Goal: Information Seeking & Learning: Learn about a topic

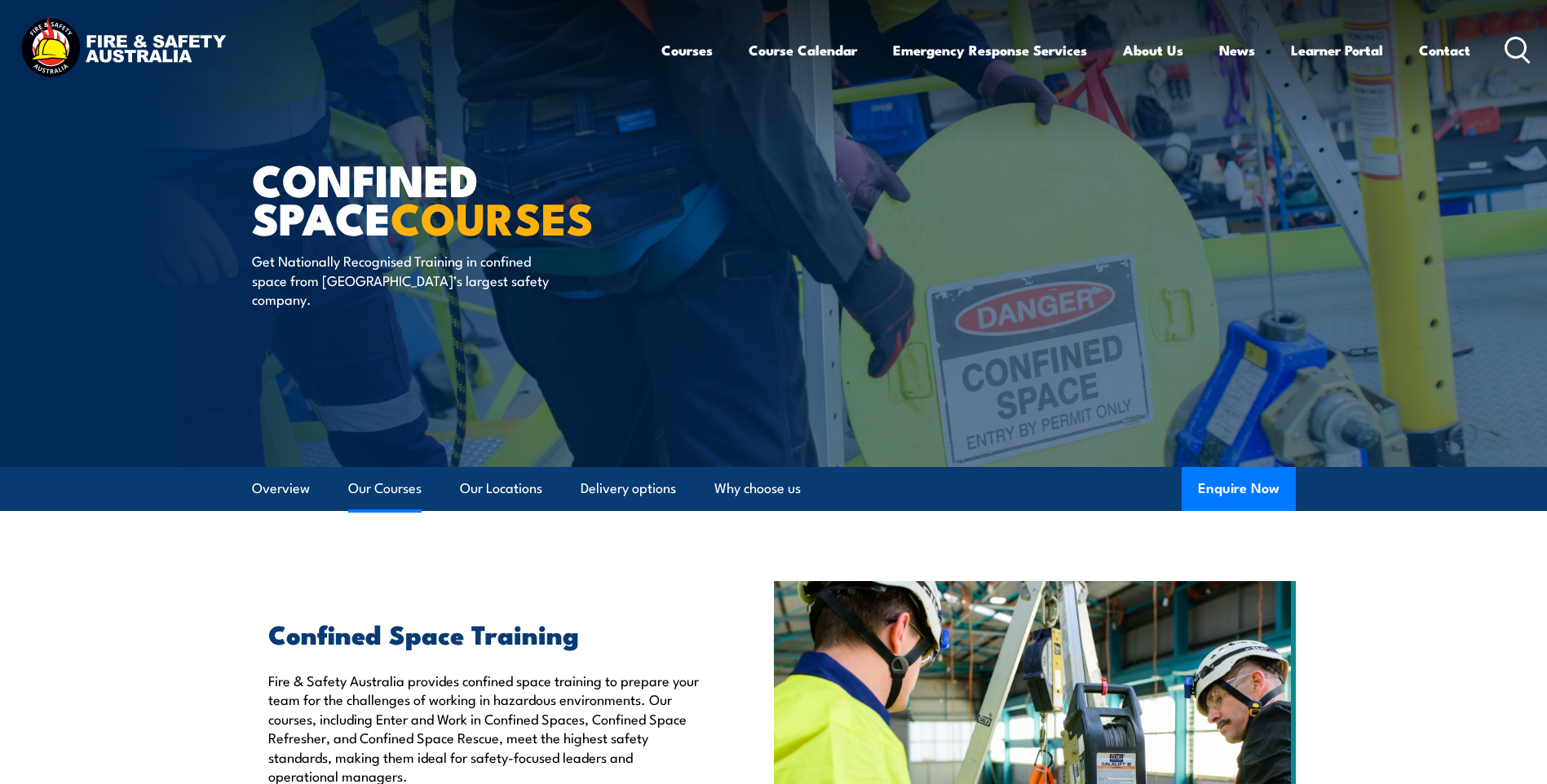
click at [401, 493] on link "Our Courses" at bounding box center [384, 488] width 74 height 43
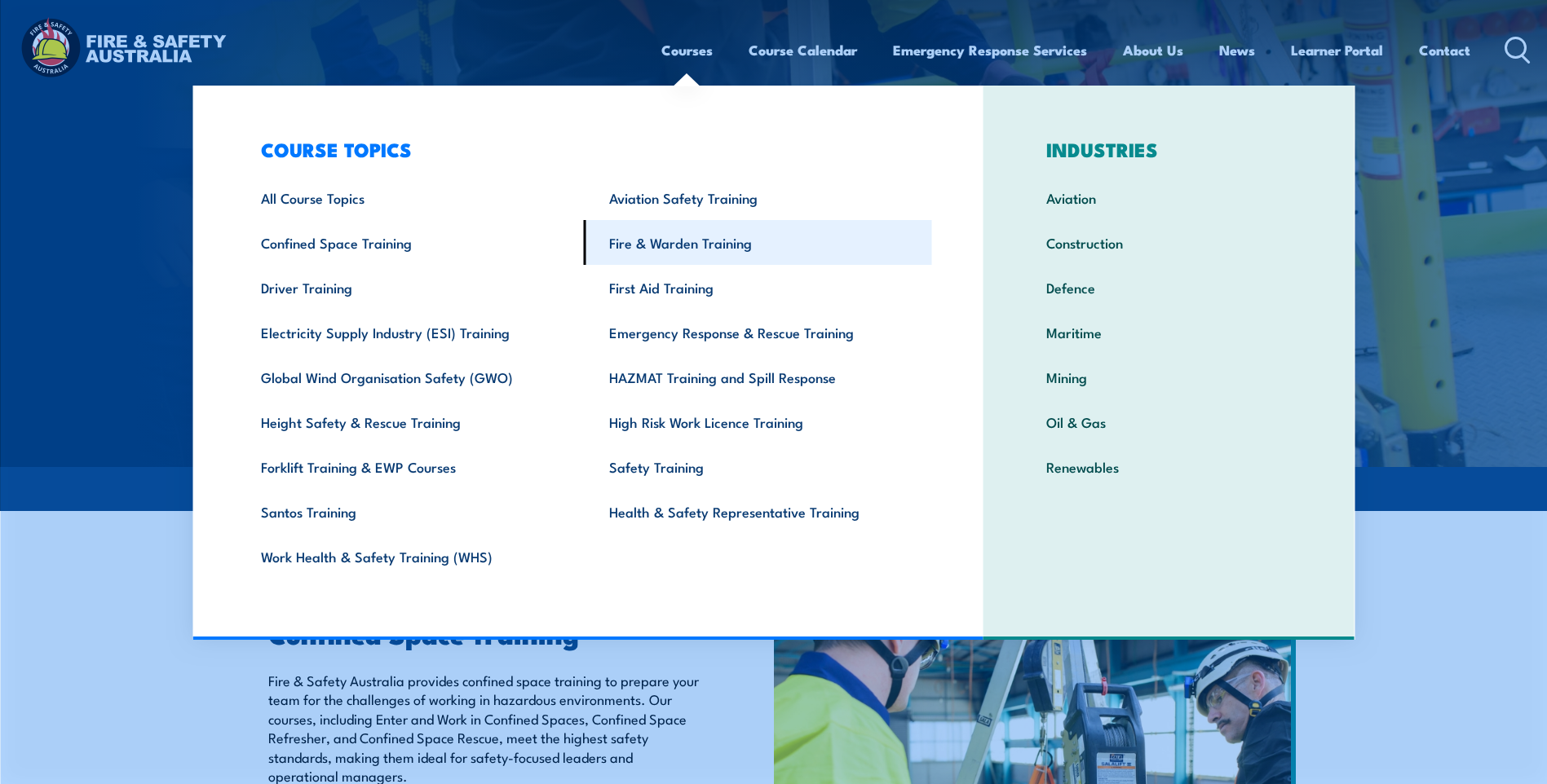
click at [706, 245] on link "Fire & Warden Training" at bounding box center [758, 243] width 348 height 45
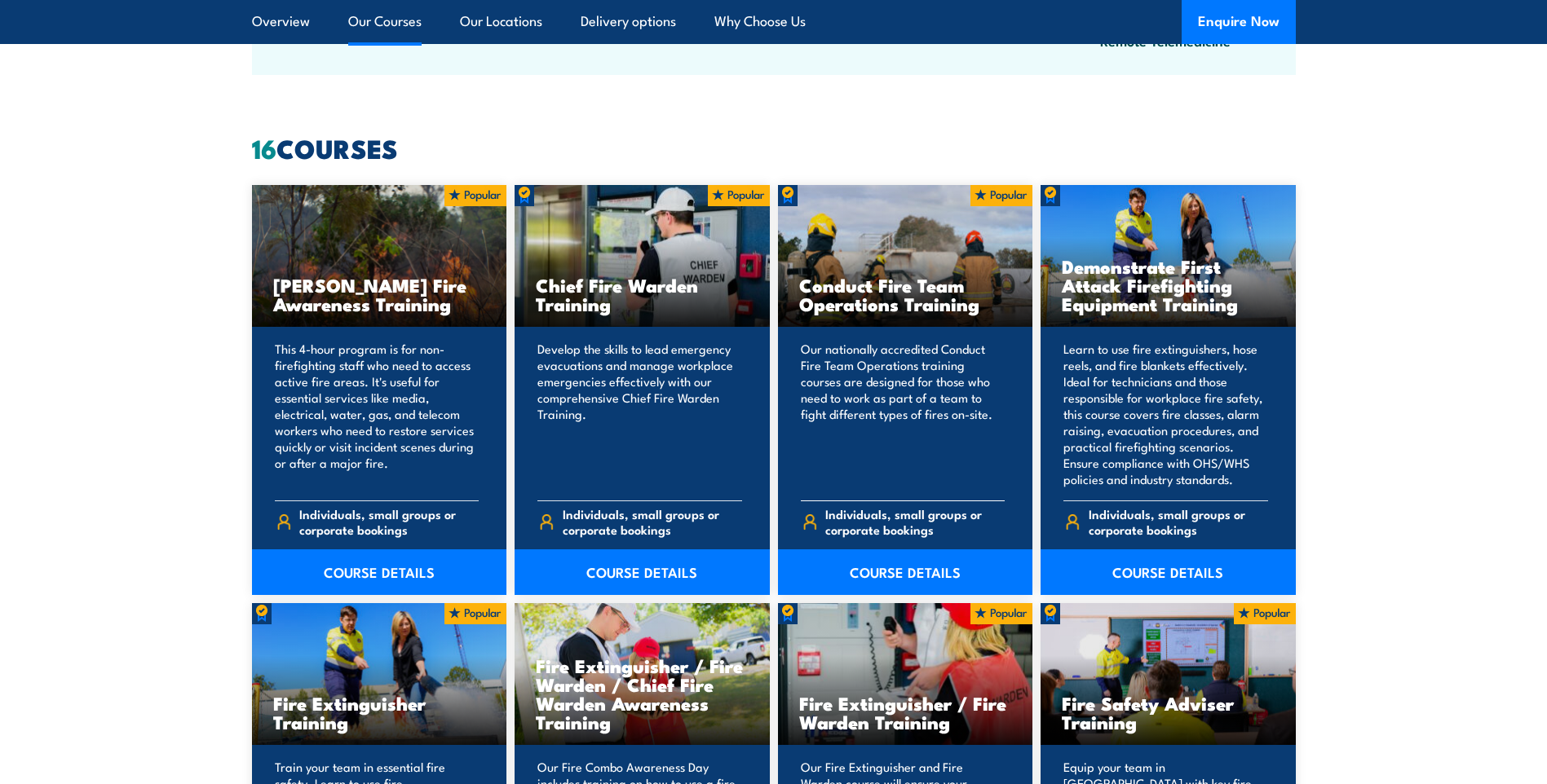
scroll to position [1304, 0]
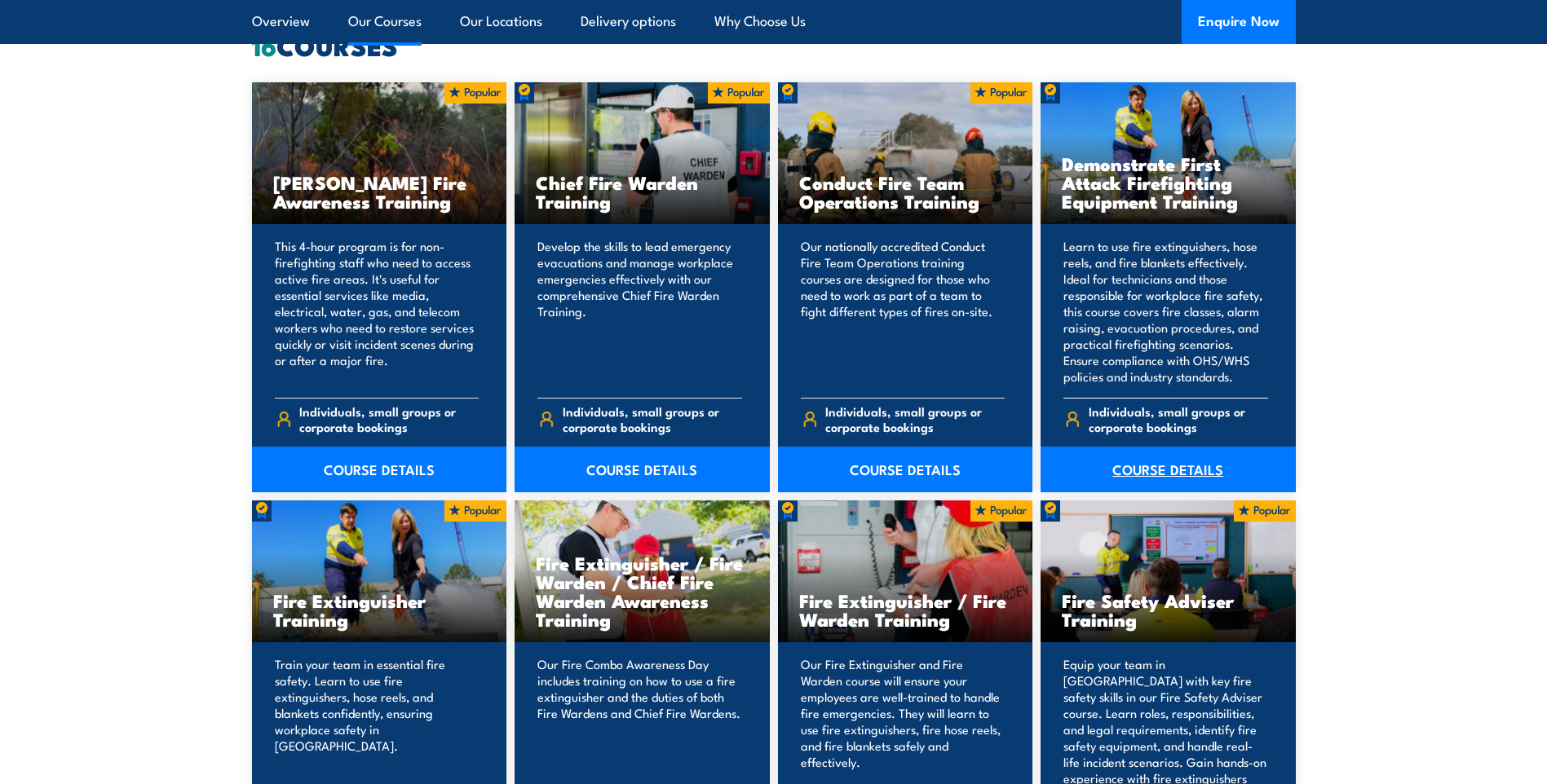
click at [1153, 466] on link "COURSE DETAILS" at bounding box center [1168, 469] width 255 height 46
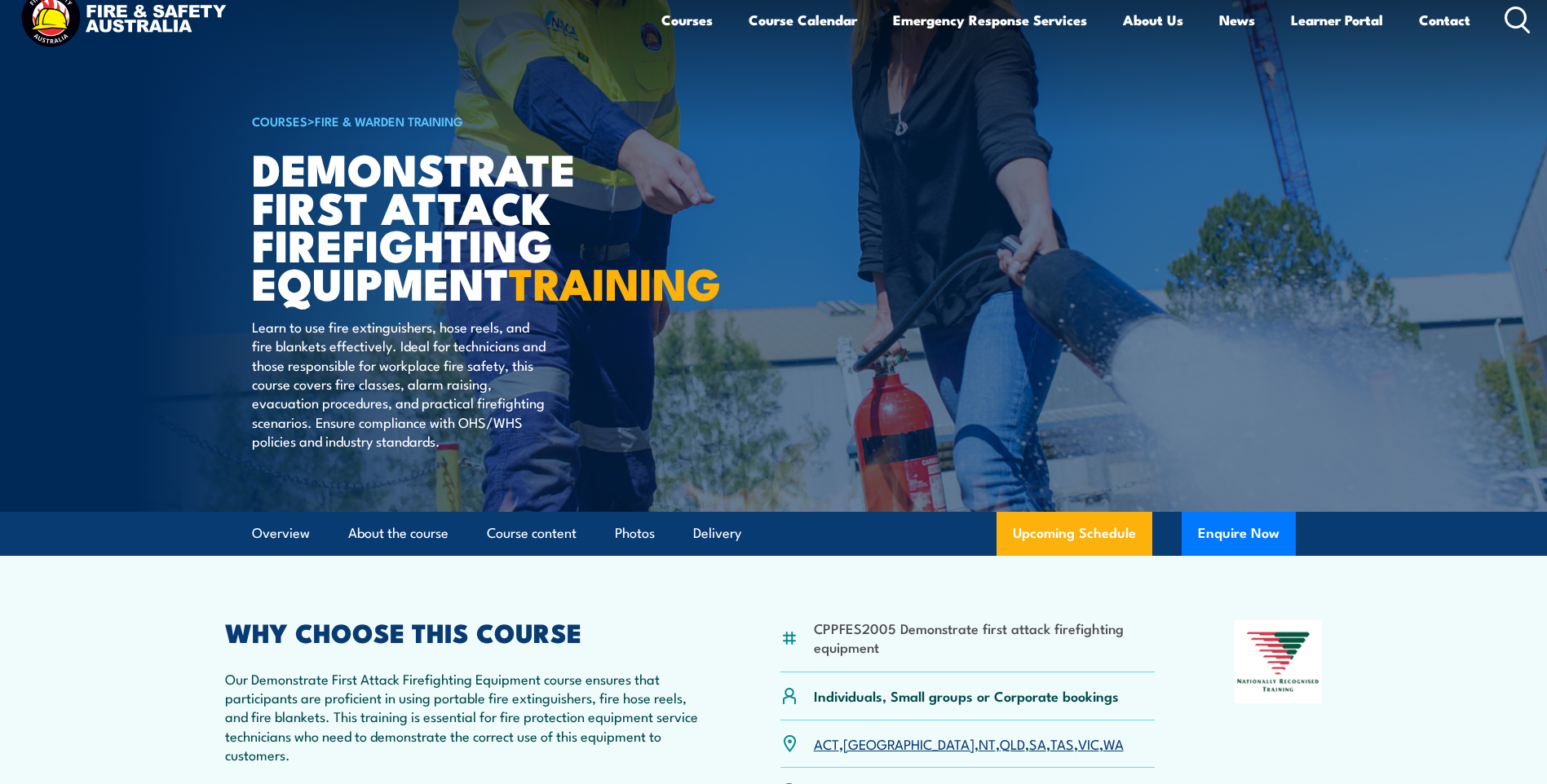
scroll to position [244, 0]
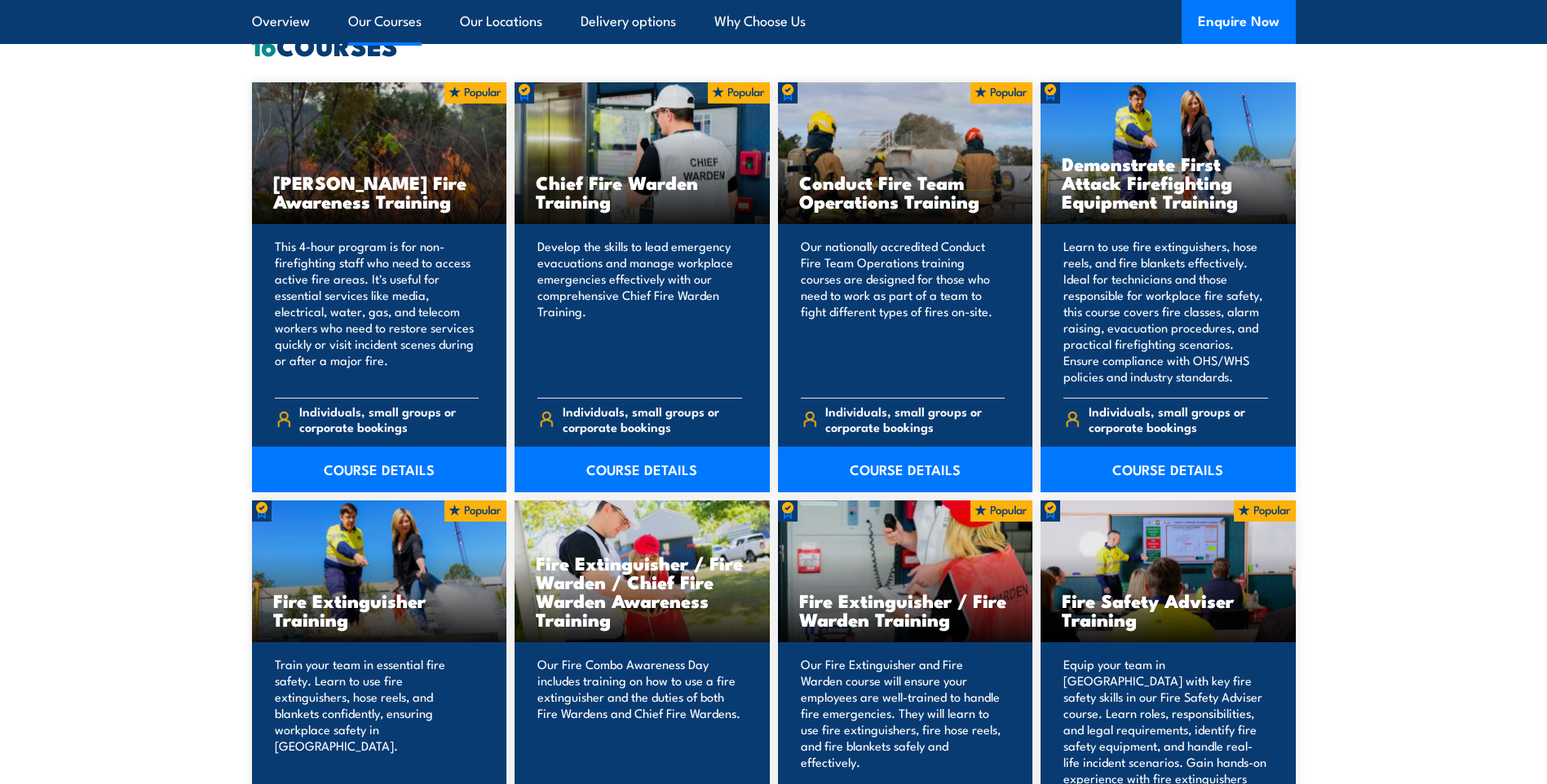
click at [364, 565] on div "Fire Extinguisher Training" at bounding box center [379, 572] width 255 height 142
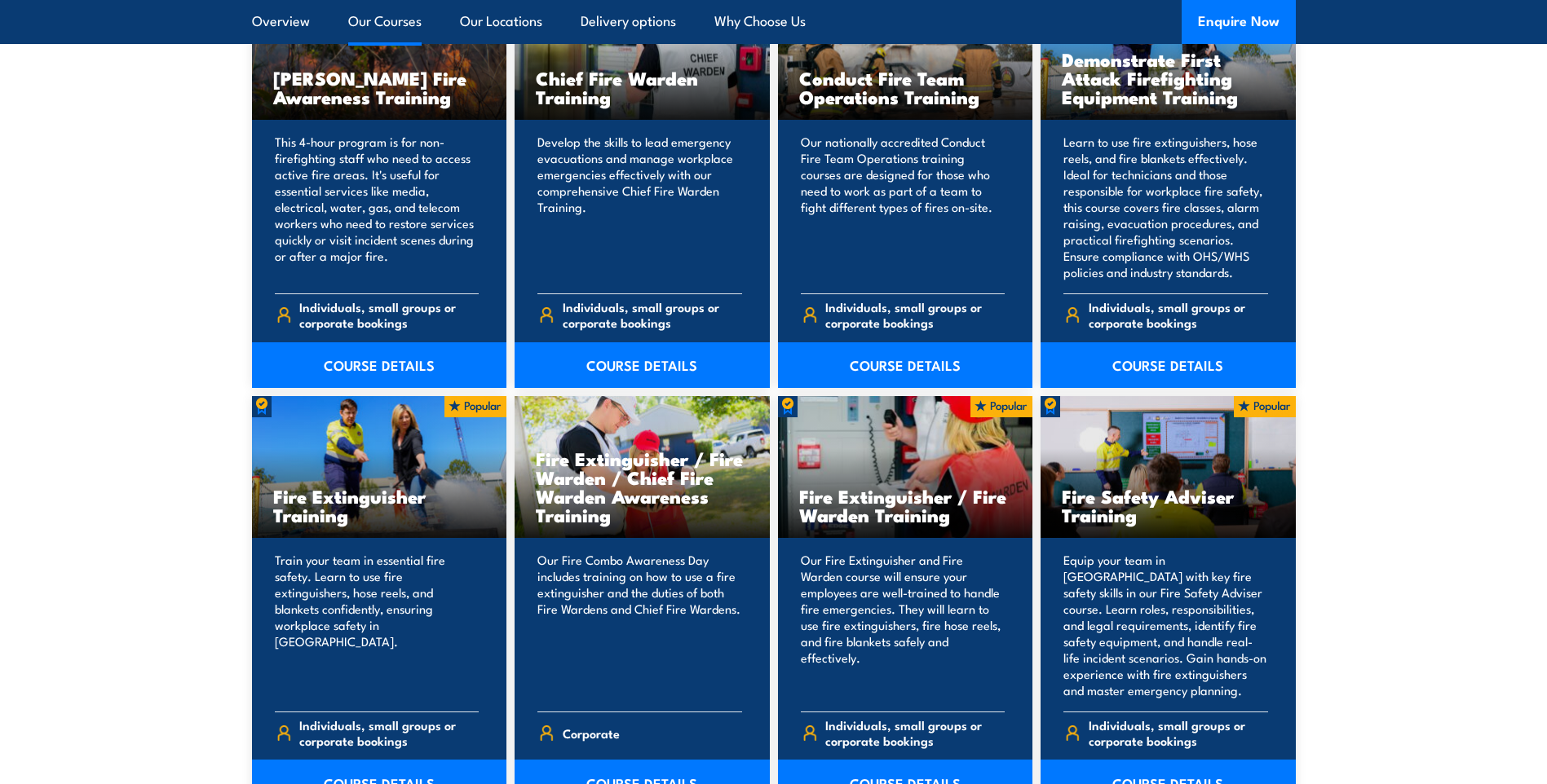
scroll to position [1549, 0]
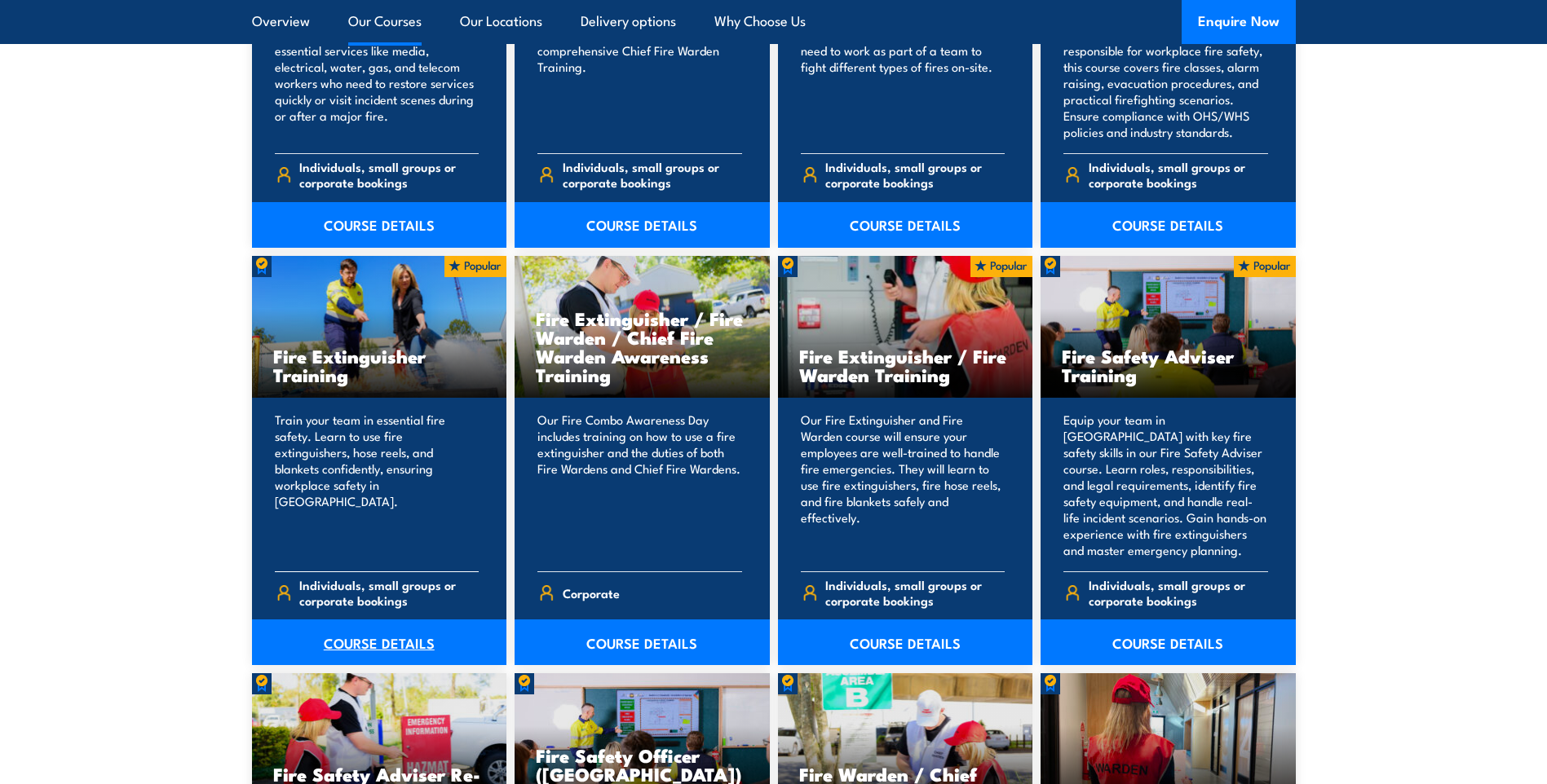
click at [370, 640] on link "COURSE DETAILS" at bounding box center [379, 642] width 255 height 46
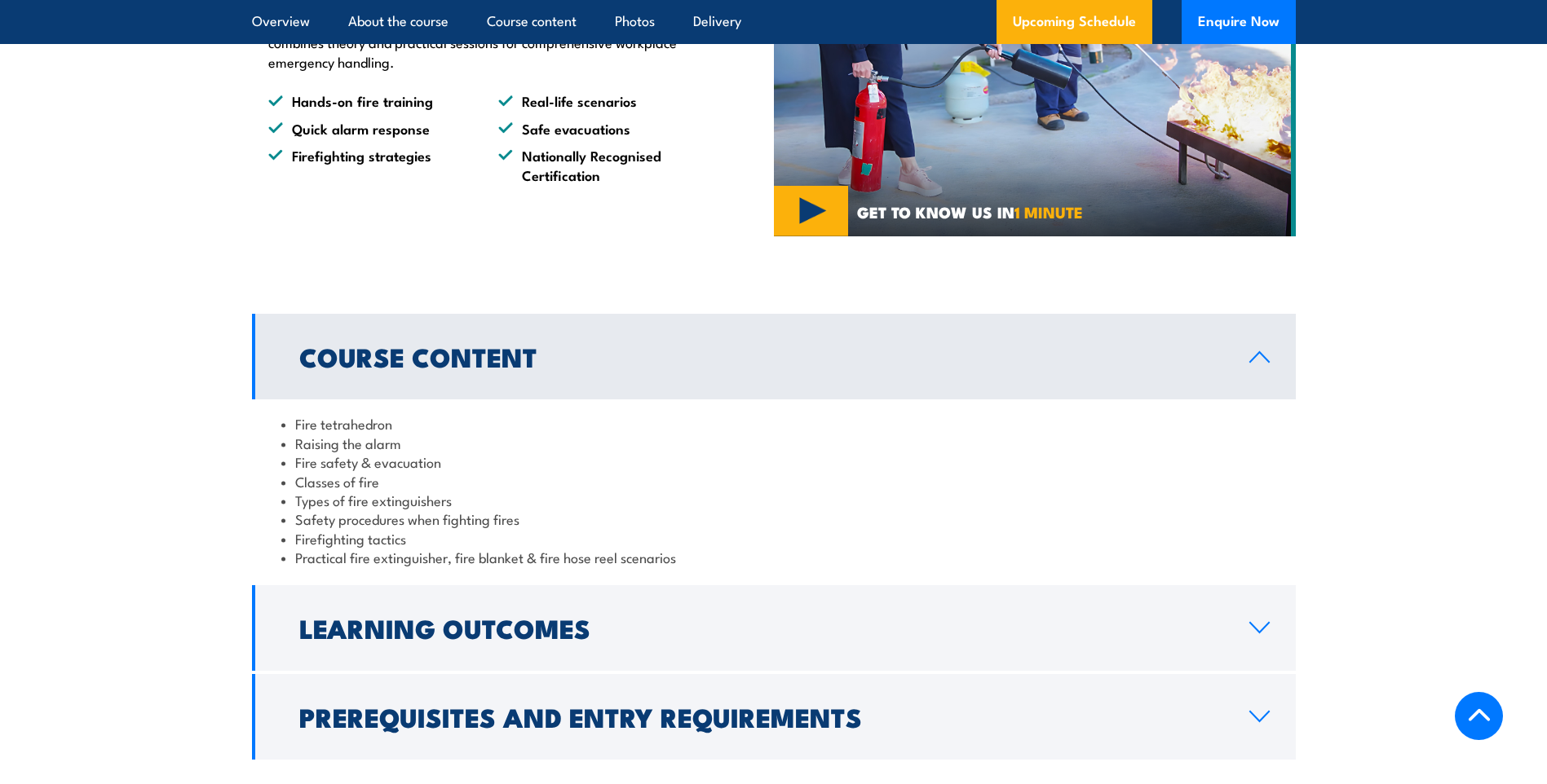
scroll to position [1386, 0]
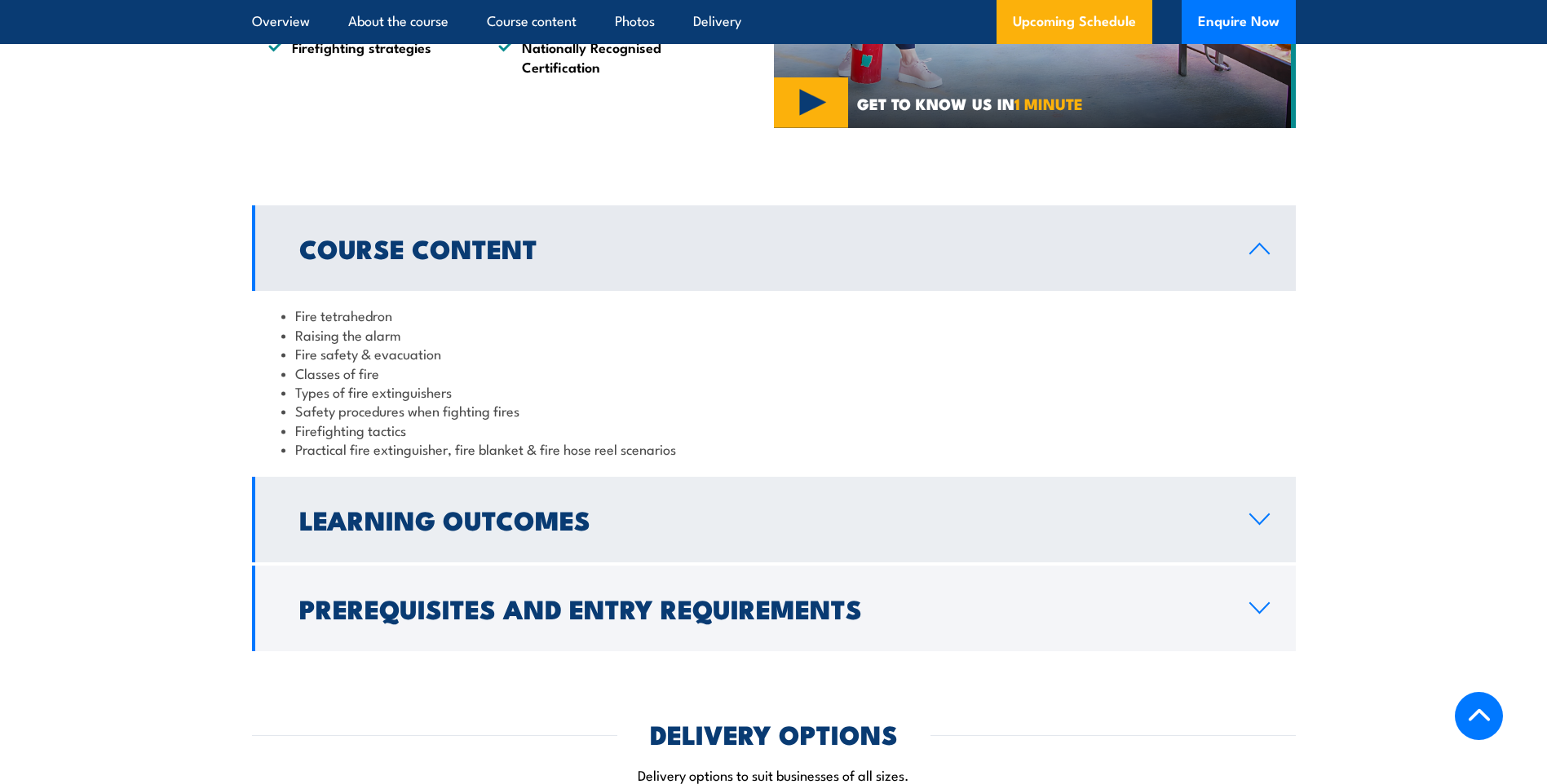
click at [575, 509] on h2 "Learning Outcomes" at bounding box center [761, 519] width 924 height 23
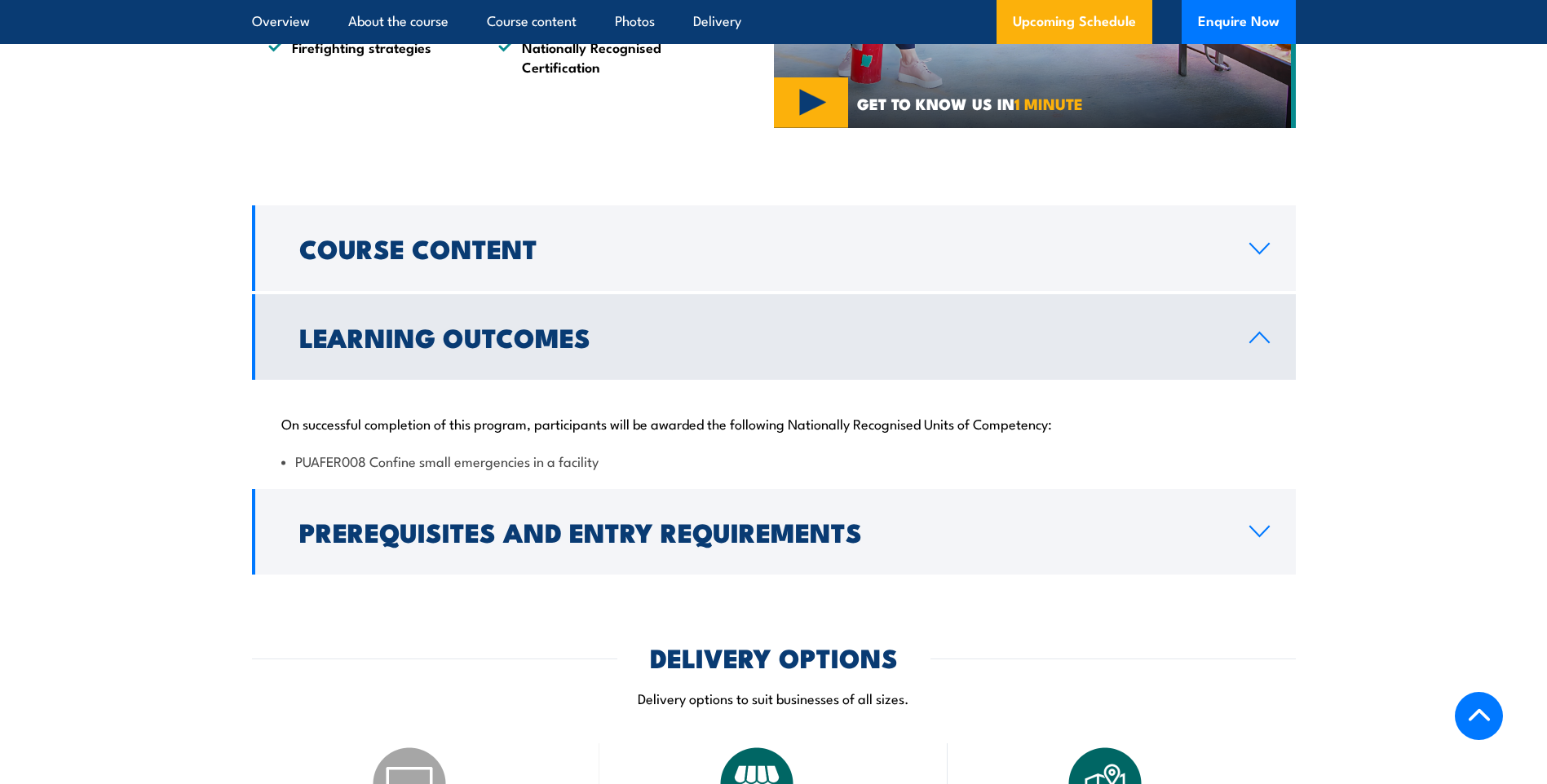
click at [682, 339] on h2 "Learning Outcomes" at bounding box center [761, 337] width 924 height 23
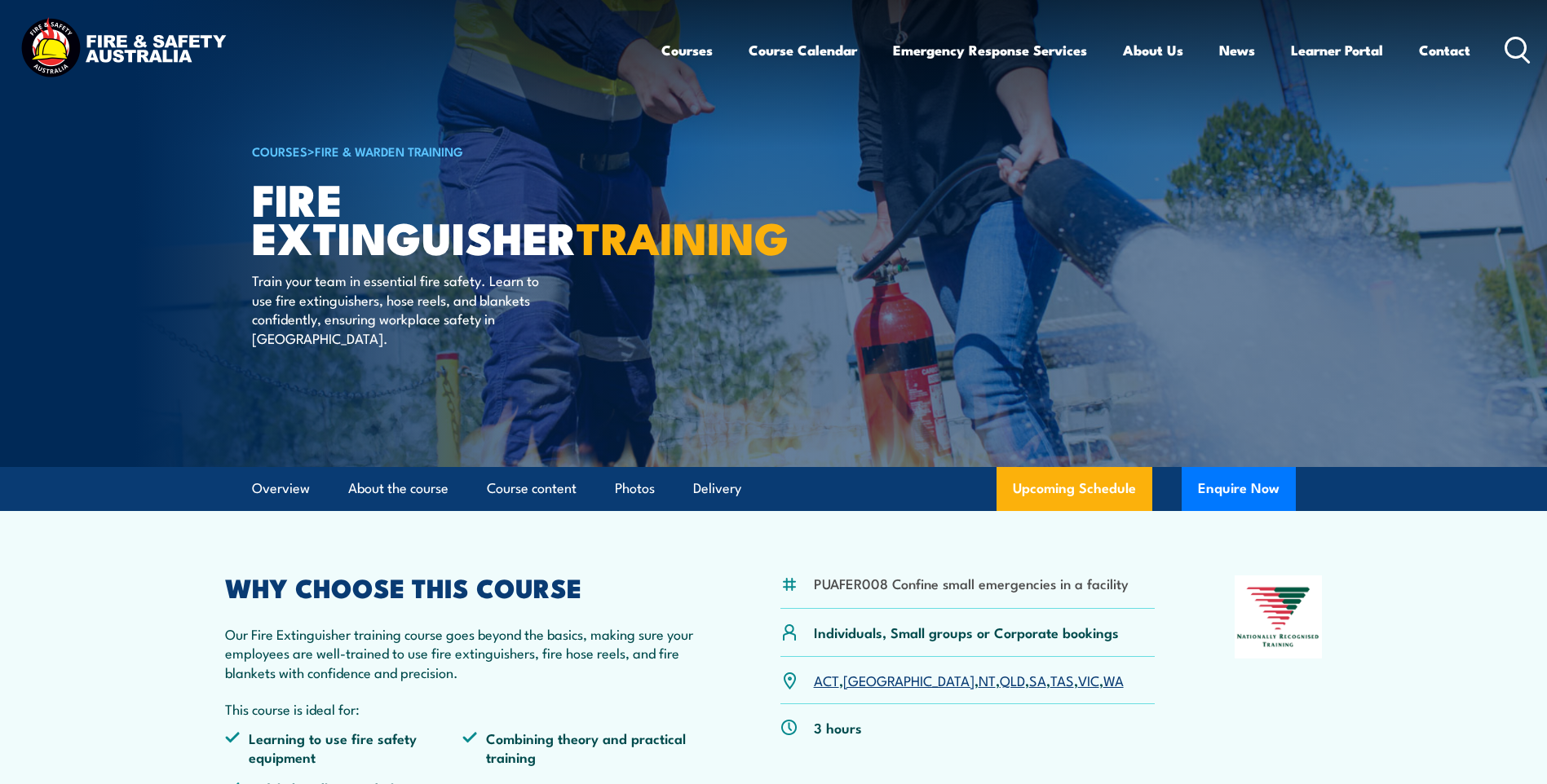
scroll to position [163, 0]
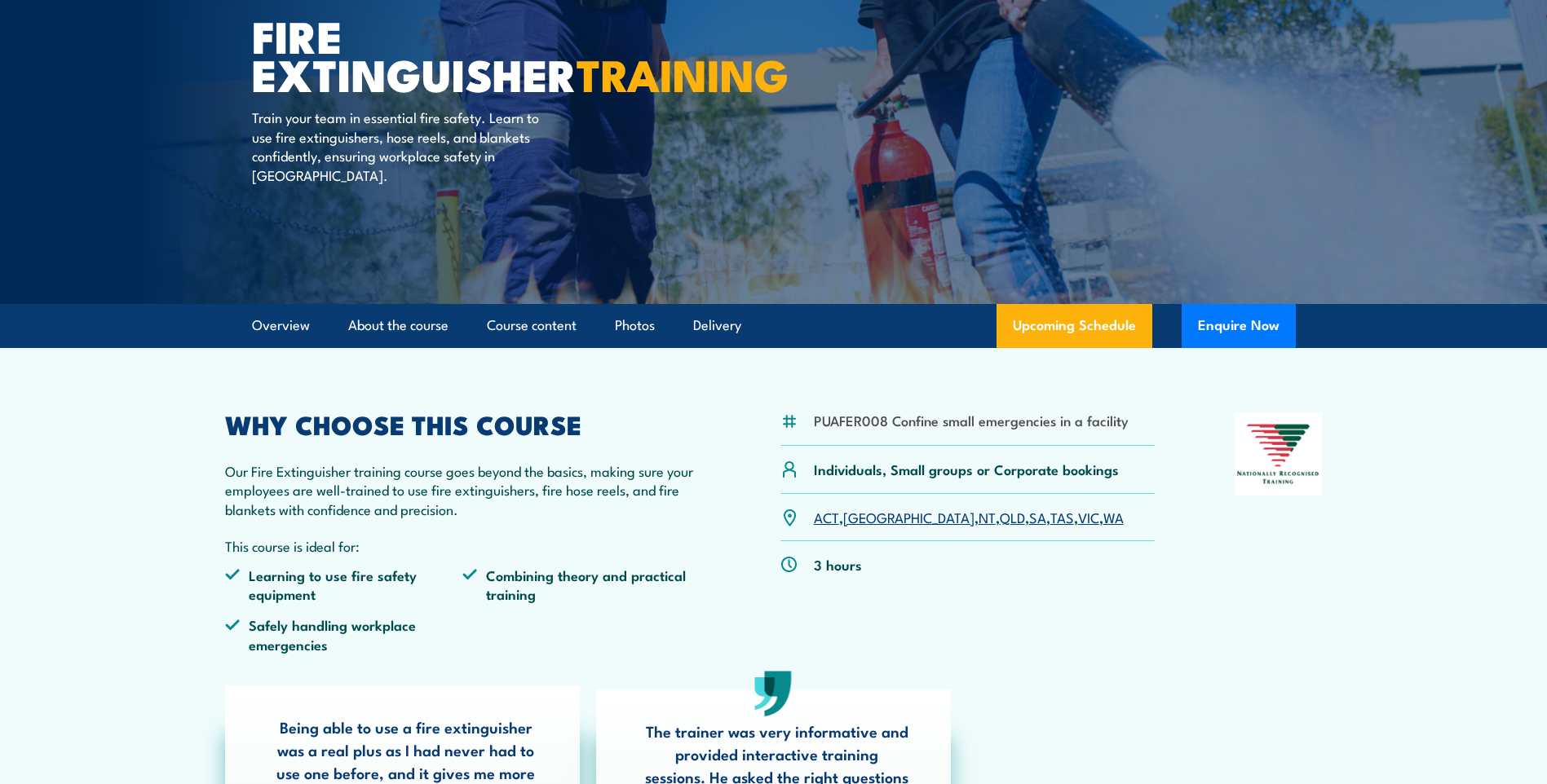
drag, startPoint x: 1074, startPoint y: 199, endPoint x: 1064, endPoint y: 201, distance: 10.2
click at [1074, 199] on article "COURSES > Fire & Warden Training Fire Extinguisher TRAINING Train your team in …" at bounding box center [774, 70] width 1043 height 467
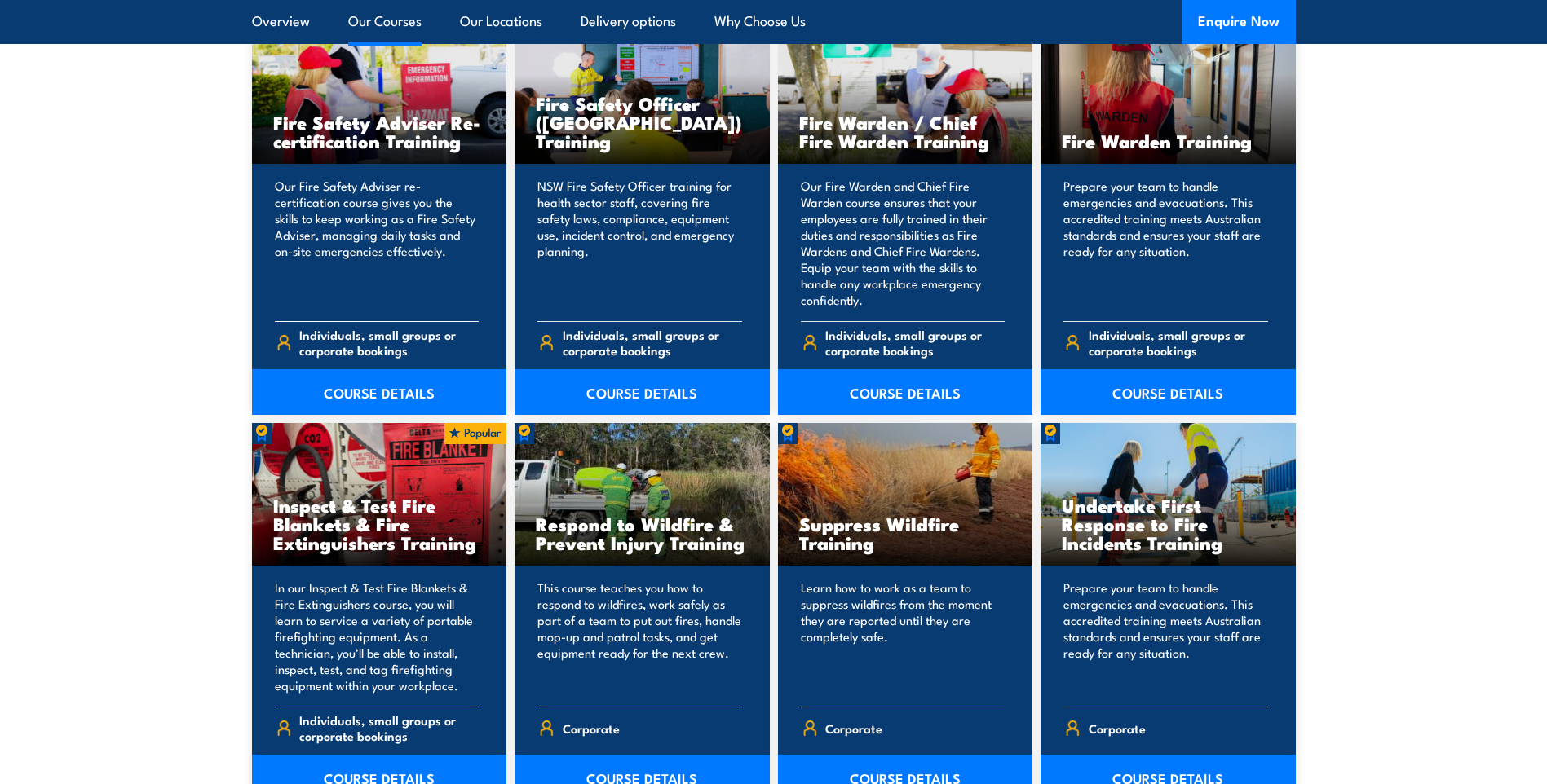
scroll to position [2282, 0]
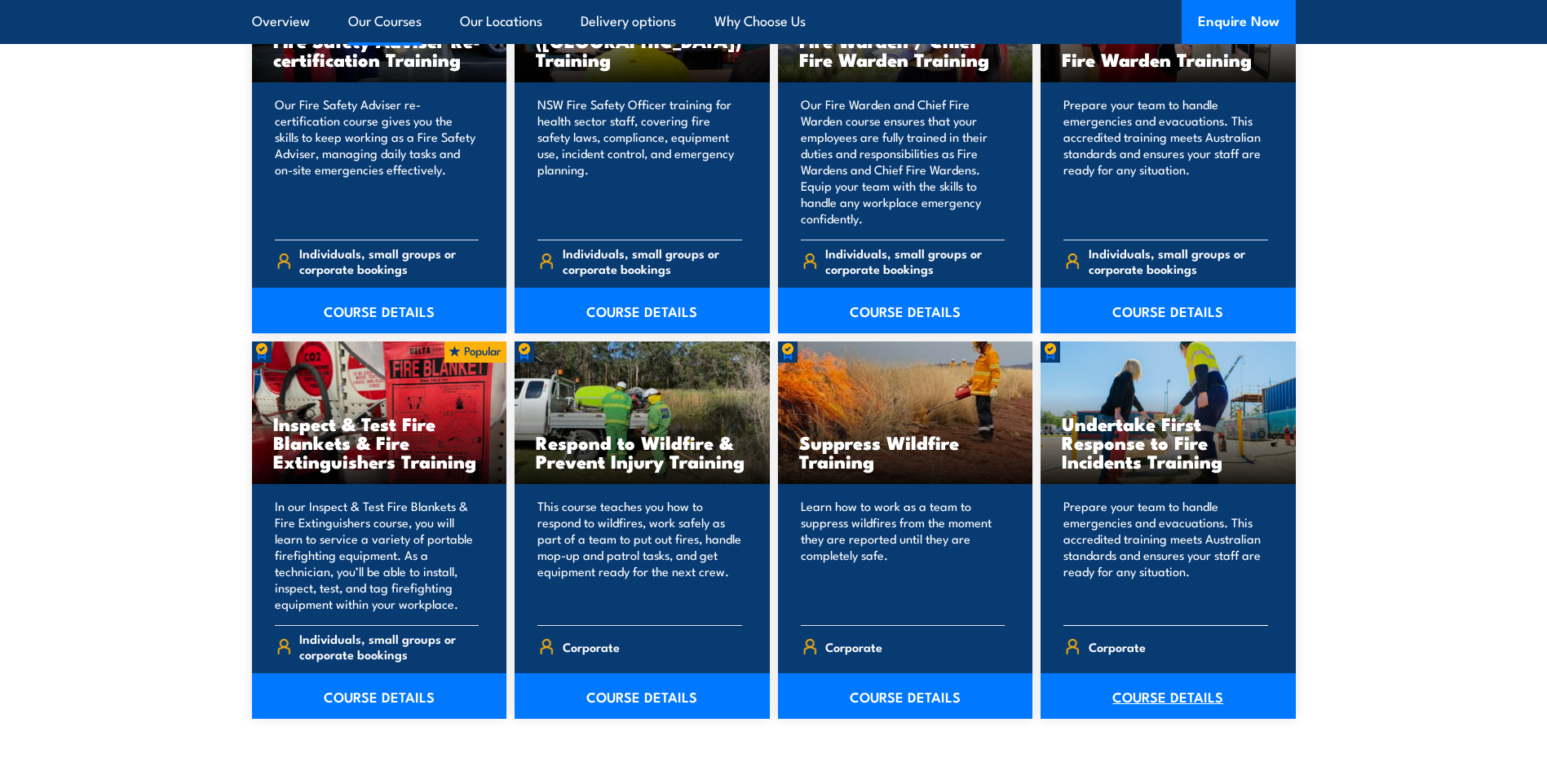
click at [1178, 705] on link "COURSE DETAILS" at bounding box center [1168, 695] width 255 height 46
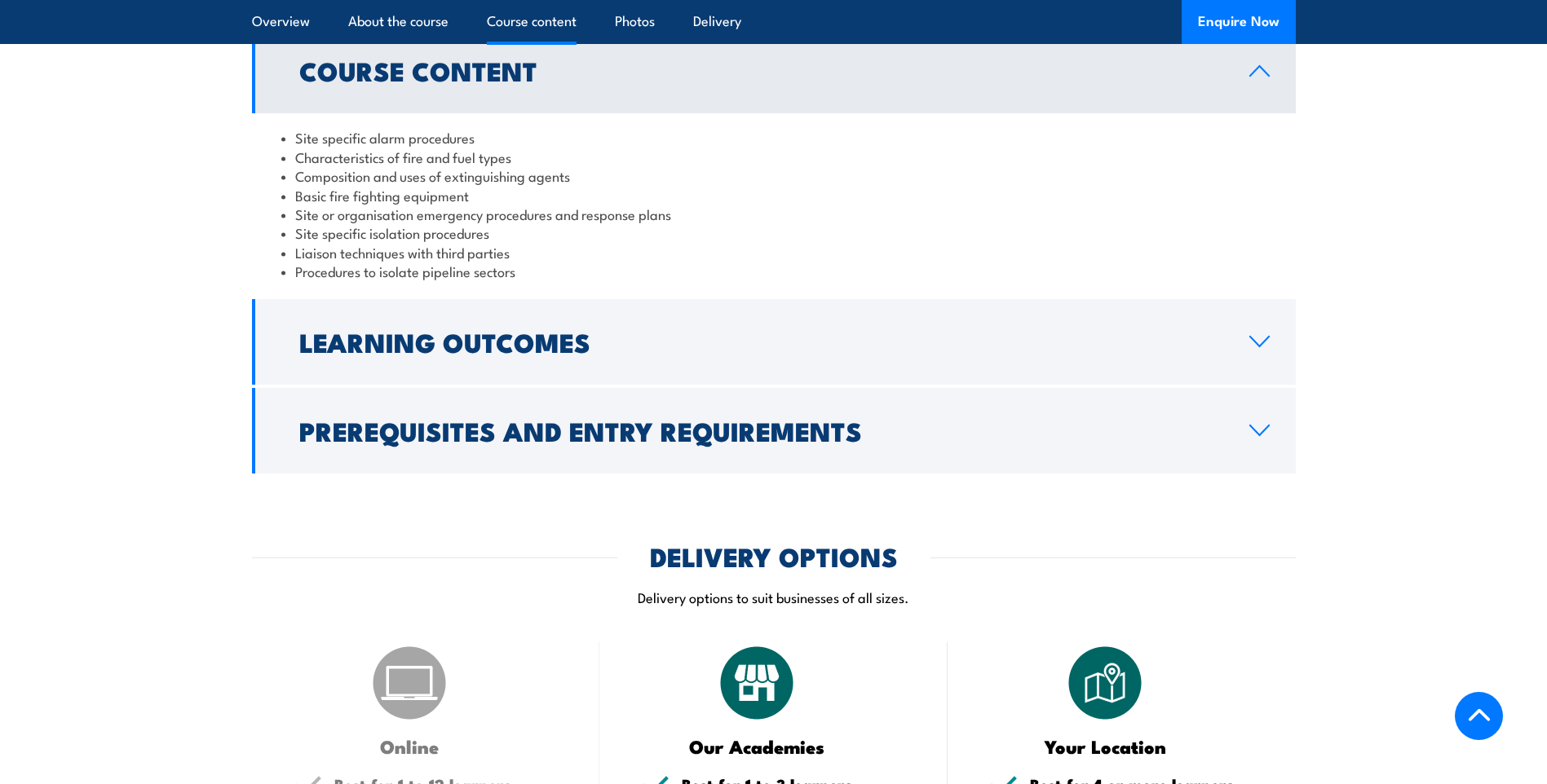
scroll to position [1712, 0]
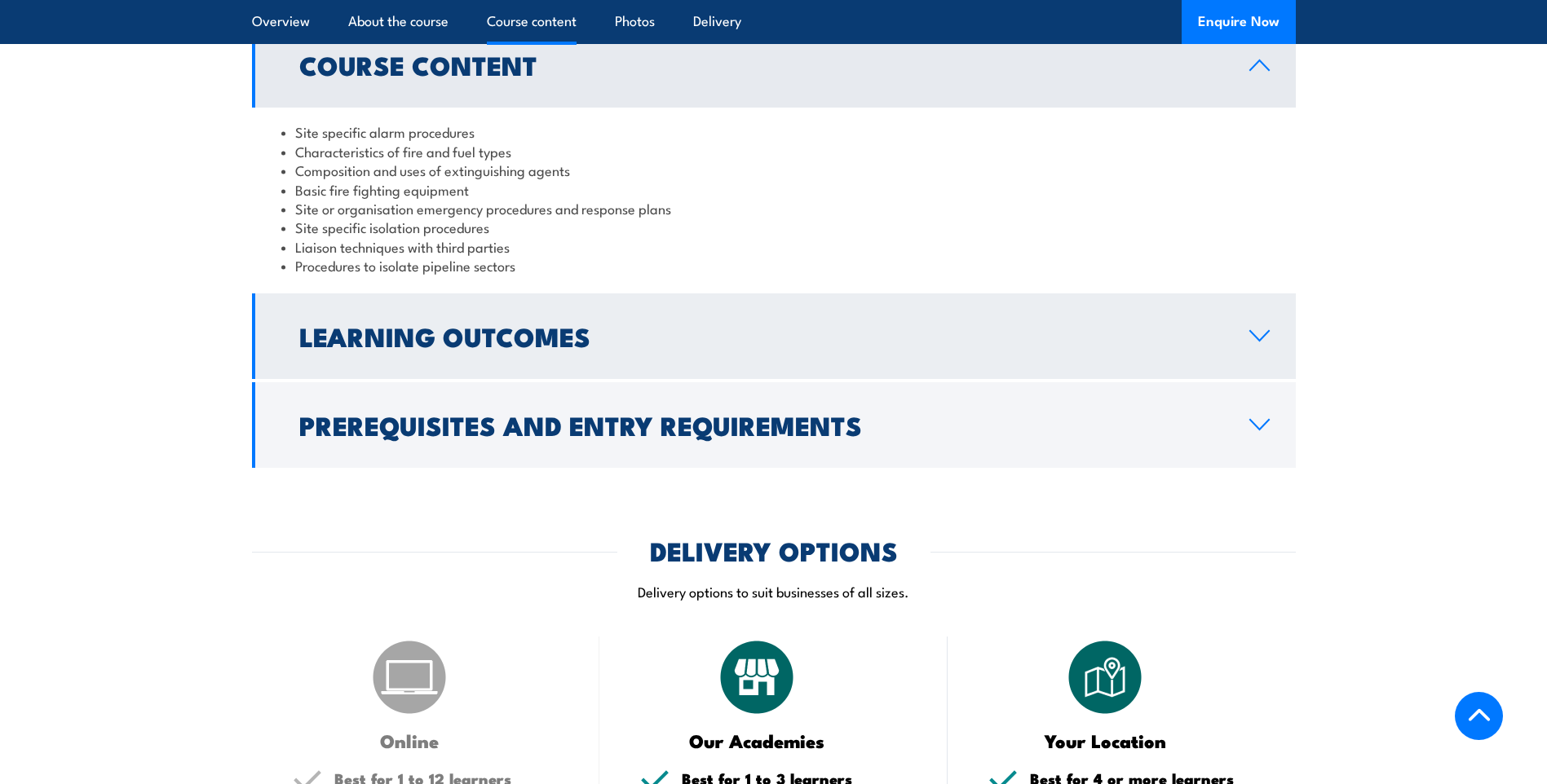
click at [576, 293] on link "Learning Outcomes" at bounding box center [774, 335] width 1043 height 85
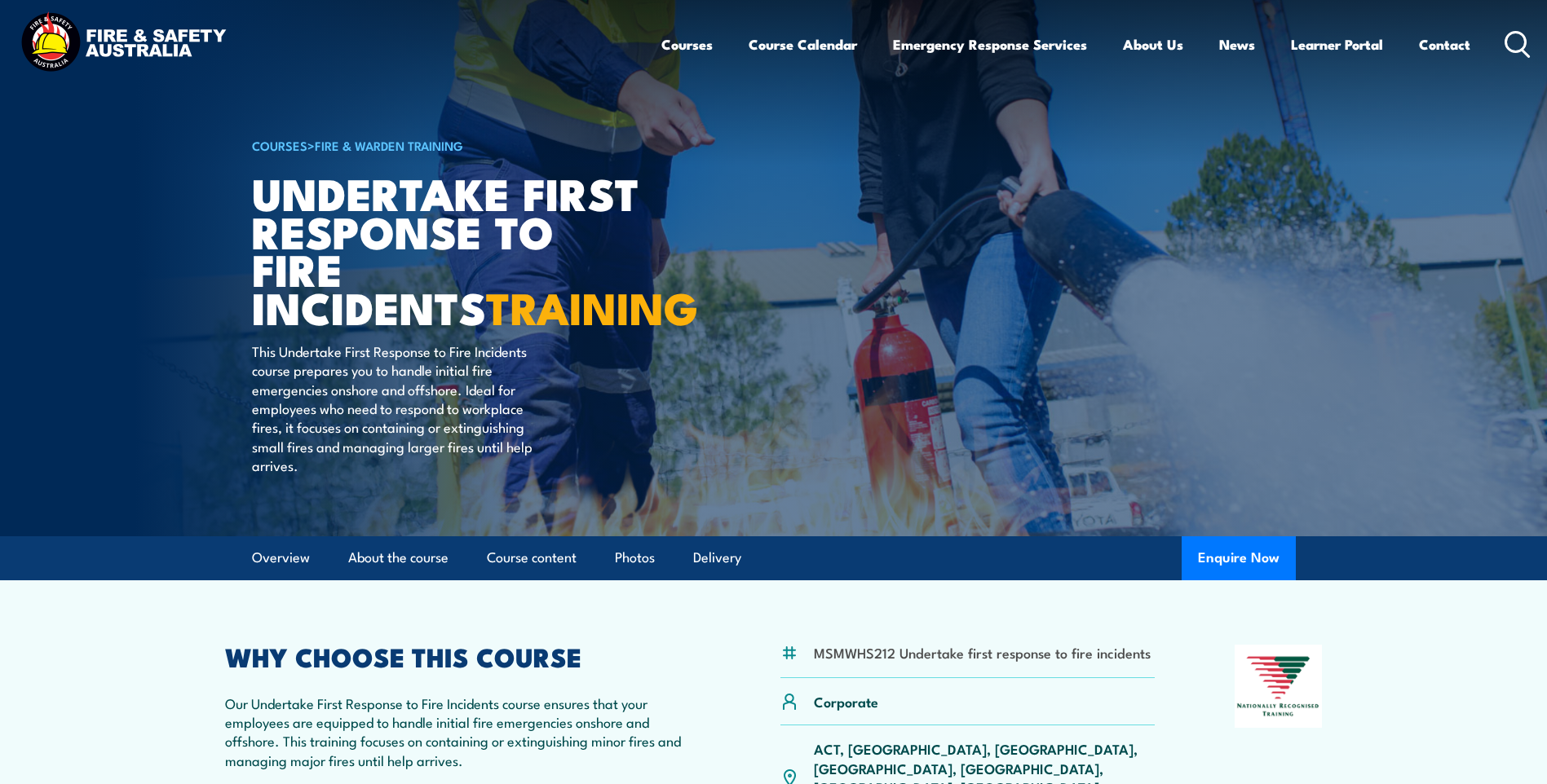
scroll to position [0, 0]
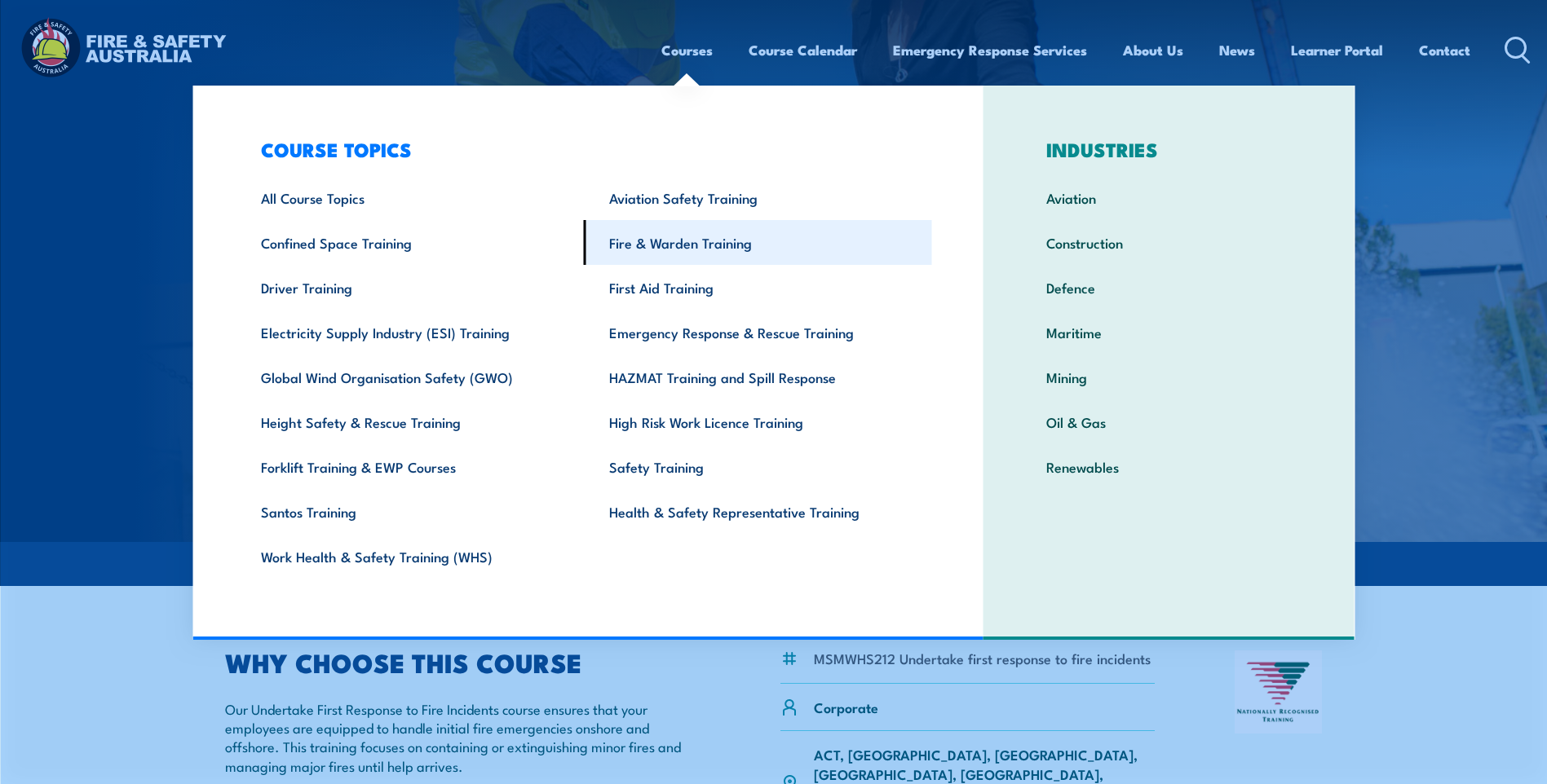
click at [754, 253] on link "Fire & Warden Training" at bounding box center [758, 243] width 348 height 45
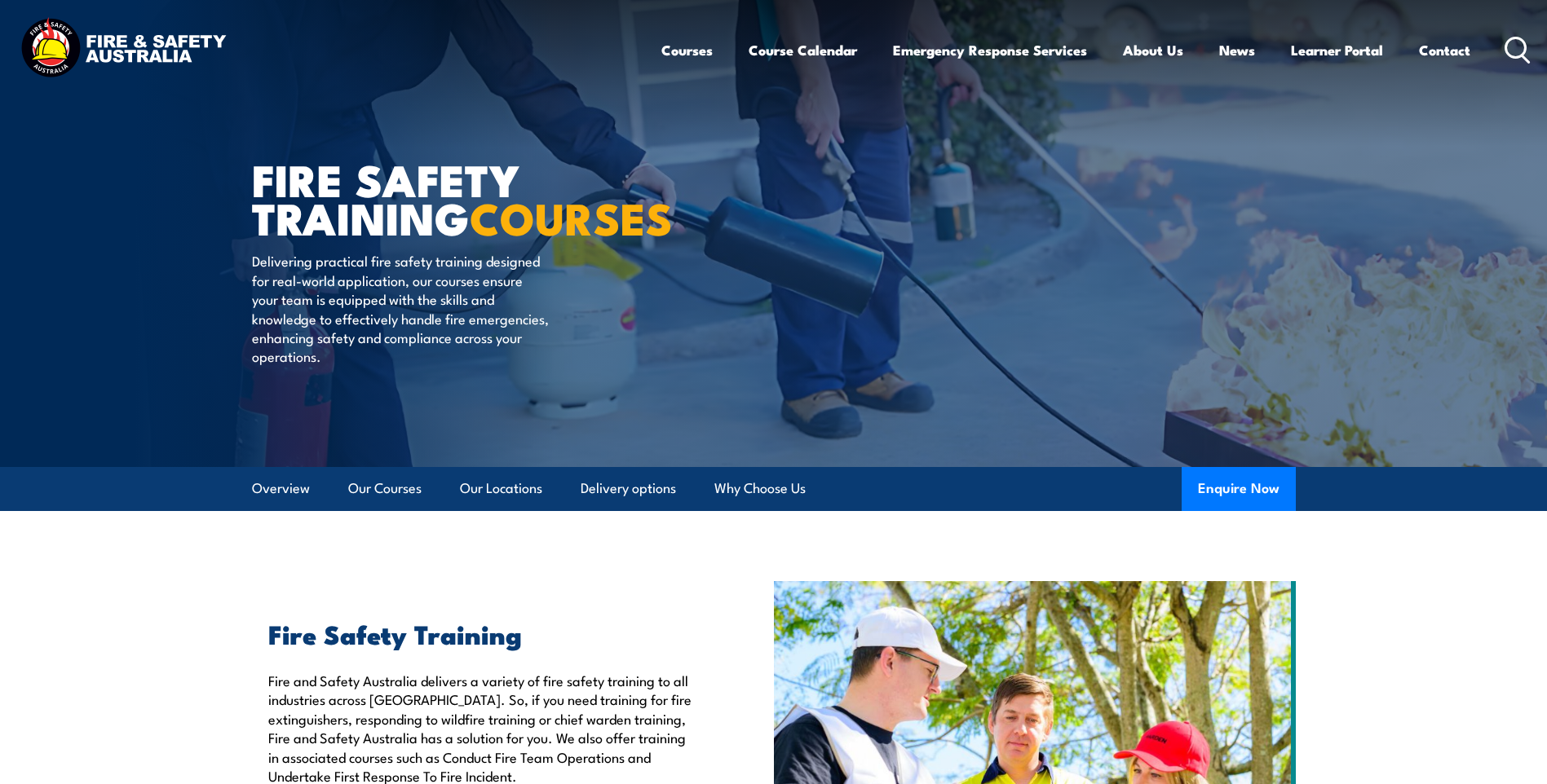
click at [1521, 45] on icon at bounding box center [1518, 50] width 27 height 26
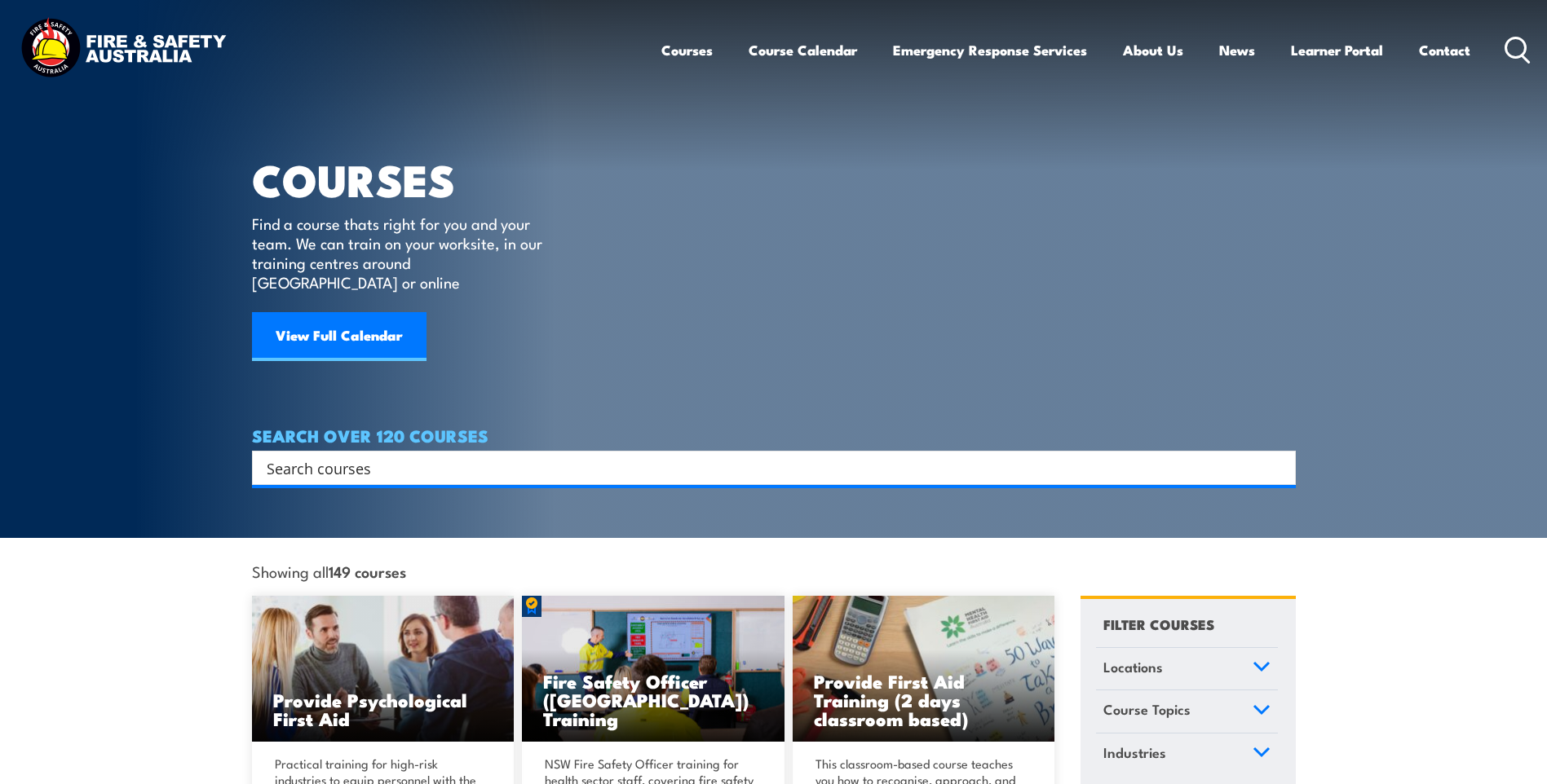
click at [409, 450] on div "Search" at bounding box center [774, 467] width 1043 height 34
click at [420, 455] on input "Search input" at bounding box center [763, 468] width 993 height 25
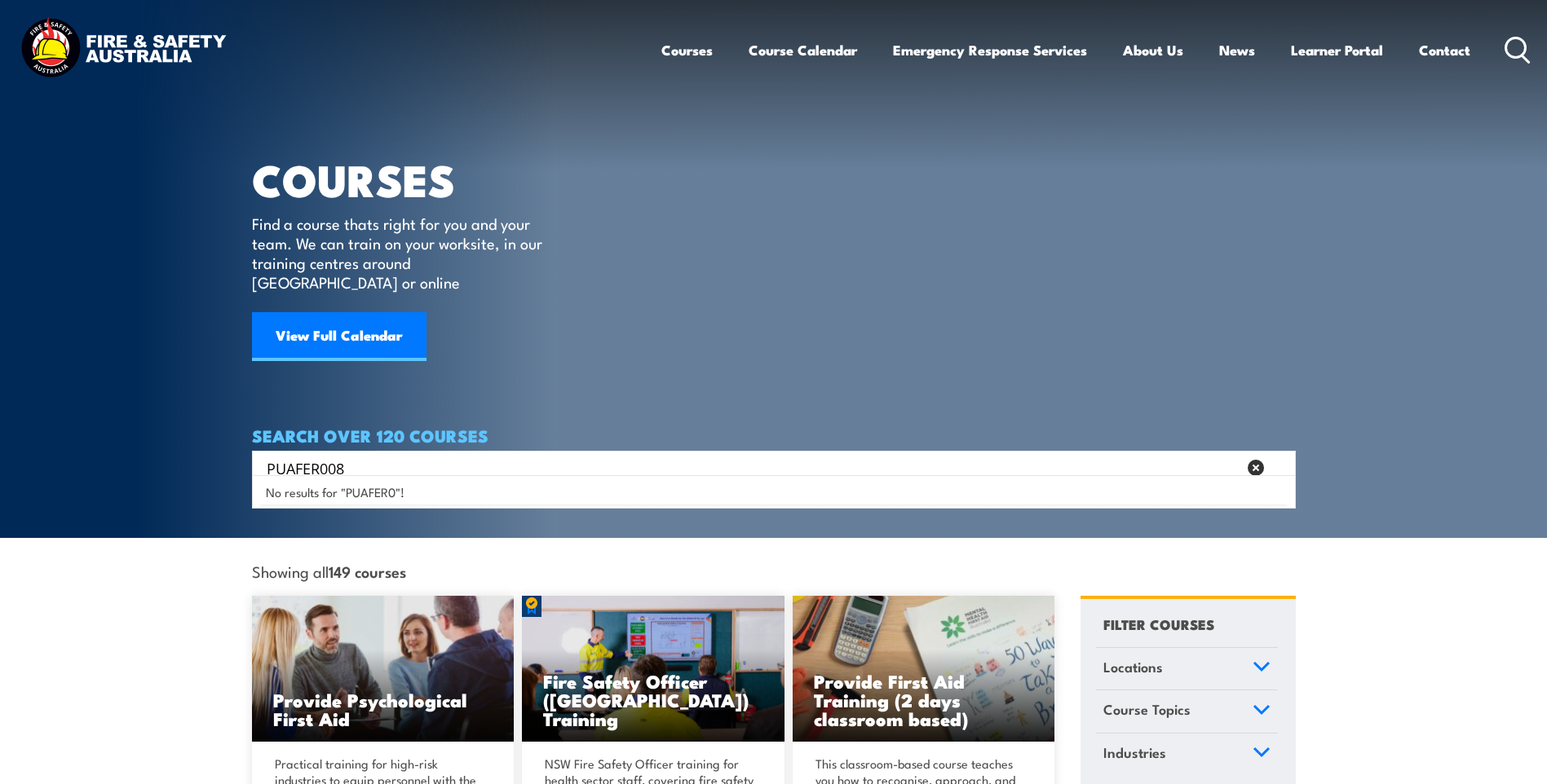
type input "PUAFER008"
